Goal: Check status: Check status

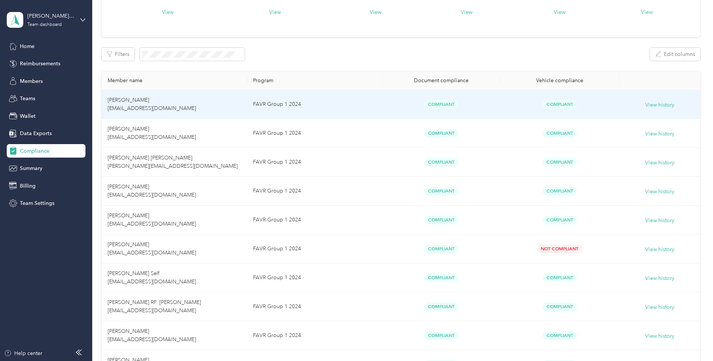
scroll to position [150, 0]
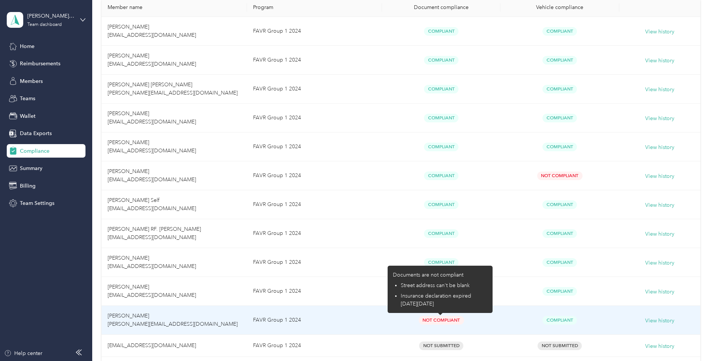
click at [433, 321] on span "Not Compliant" at bounding box center [441, 320] width 45 height 9
click at [427, 316] on span "Not Compliant" at bounding box center [441, 320] width 45 height 9
click at [467, 268] on div "Documents are not compliant Street address can't be blank Insurance declaration…" at bounding box center [440, 288] width 105 height 47
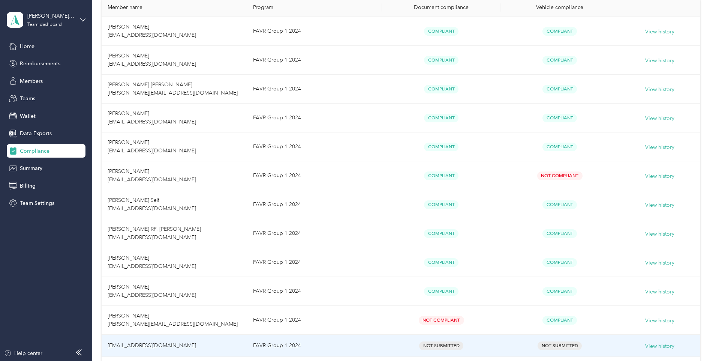
scroll to position [187, 0]
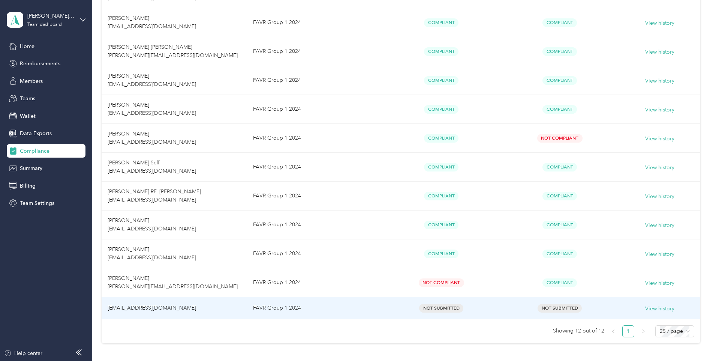
click at [155, 304] on span "[EMAIL_ADDRESS][DOMAIN_NAME]" at bounding box center [152, 307] width 88 height 6
